Goal: Complete application form

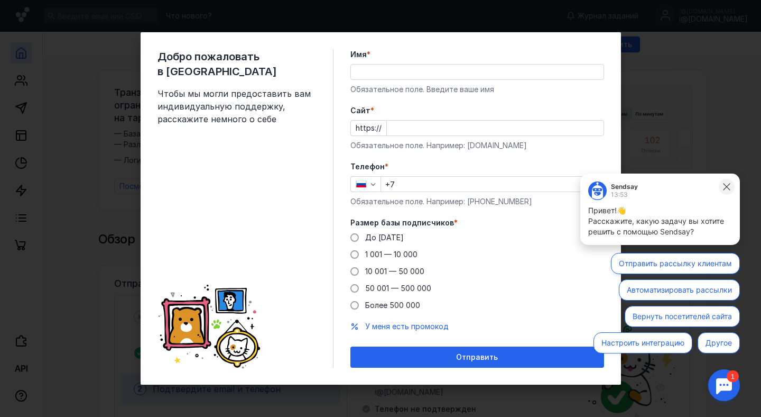
click at [729, 189] on icon at bounding box center [726, 186] width 7 height 7
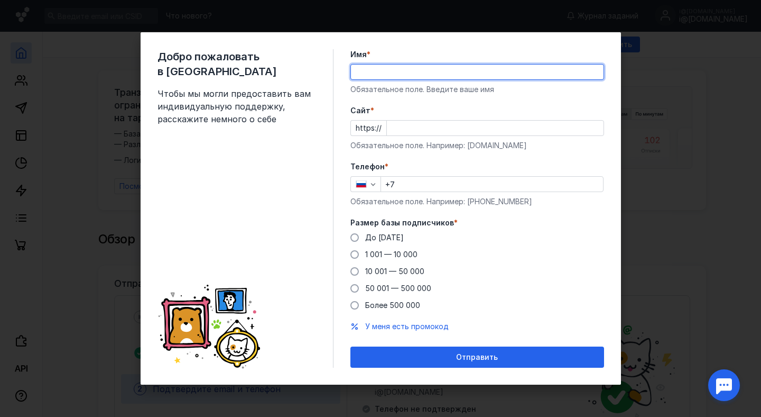
click at [408, 68] on input "Имя *" at bounding box center [477, 71] width 253 height 15
type input "F"
click at [658, 97] on div "Добро пожаловать в Sendsay Чтобы мы могли предоставить вам индивидуальную подде…" at bounding box center [380, 208] width 761 height 417
click at [455, 71] on input "Имя *" at bounding box center [477, 71] width 253 height 15
type input "[PERSON_NAME]"
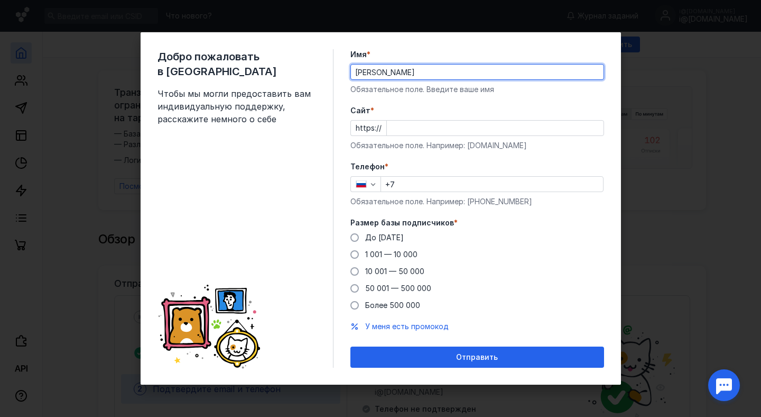
click at [446, 124] on input "Cайт *" at bounding box center [495, 128] width 217 height 15
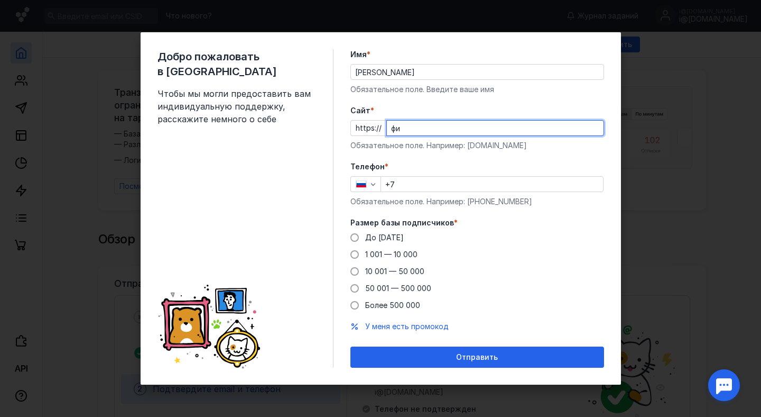
type input "ф"
type input "[DOMAIN_NAME]"
click at [424, 183] on input "+7" at bounding box center [492, 184] width 222 height 15
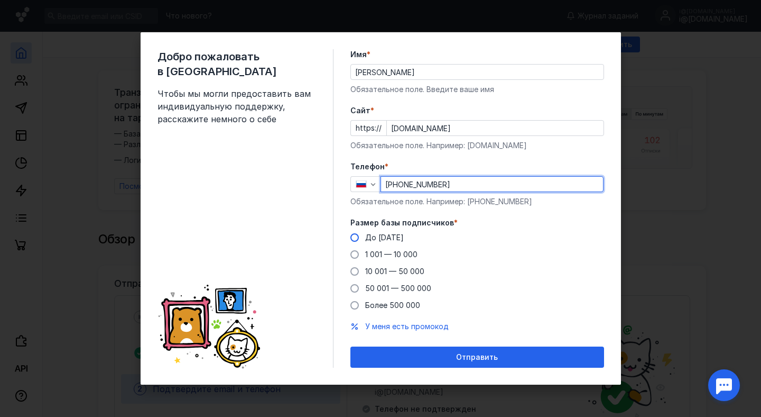
type input "[PHONE_NUMBER]"
click at [359, 239] on label "До [DATE]" at bounding box center [376, 237] width 53 height 11
click at [0, 0] on input "До [DATE]" at bounding box center [0, 0] width 0 height 0
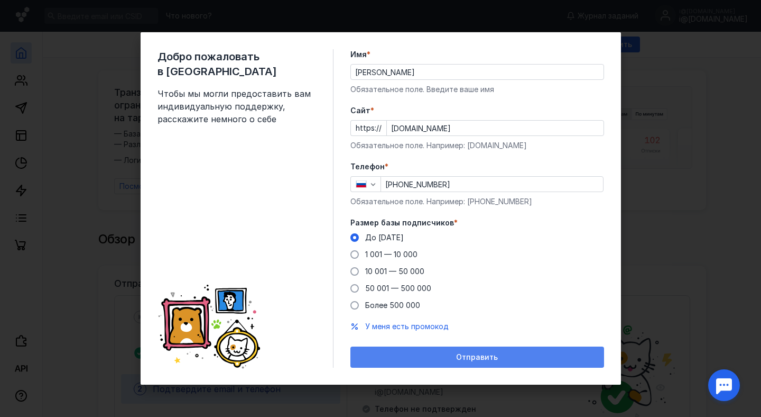
click at [426, 350] on div "Отправить" at bounding box center [477, 356] width 254 height 21
